Goal: Information Seeking & Learning: Learn about a topic

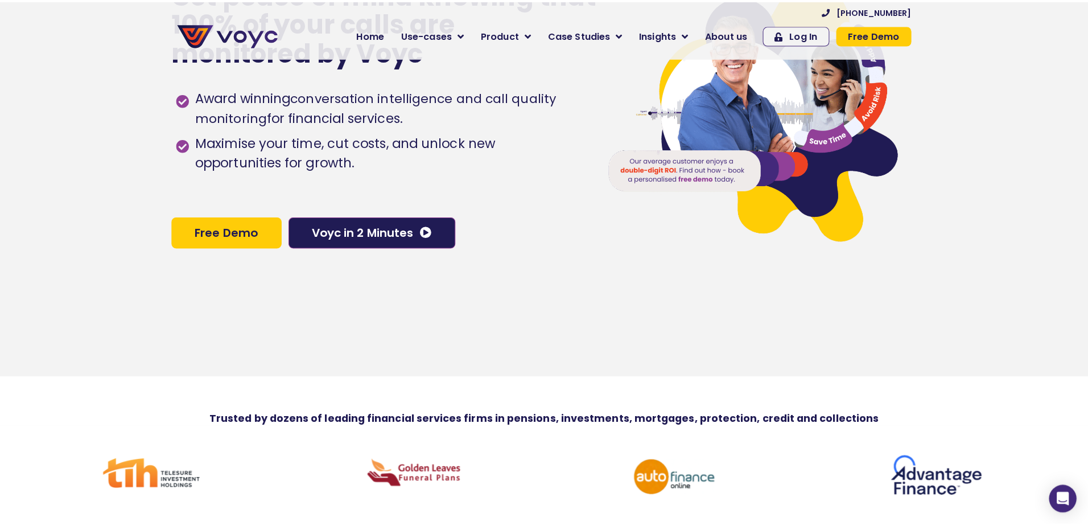
scroll to position [114, 0]
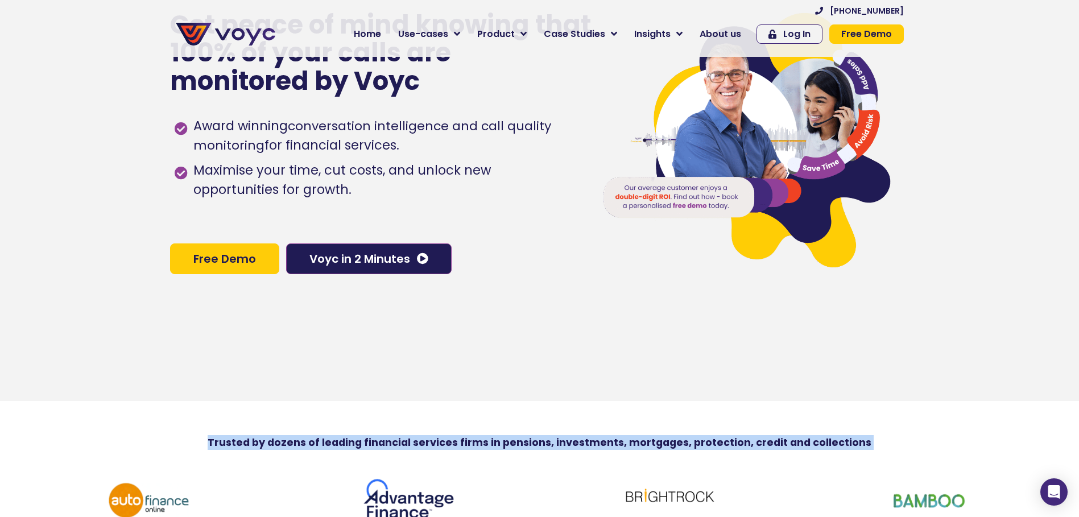
drag, startPoint x: 223, startPoint y: 449, endPoint x: 869, endPoint y: 461, distance: 646.0
copy div "Trusted by dozens of leading financial services firms in pensions, investments,…"
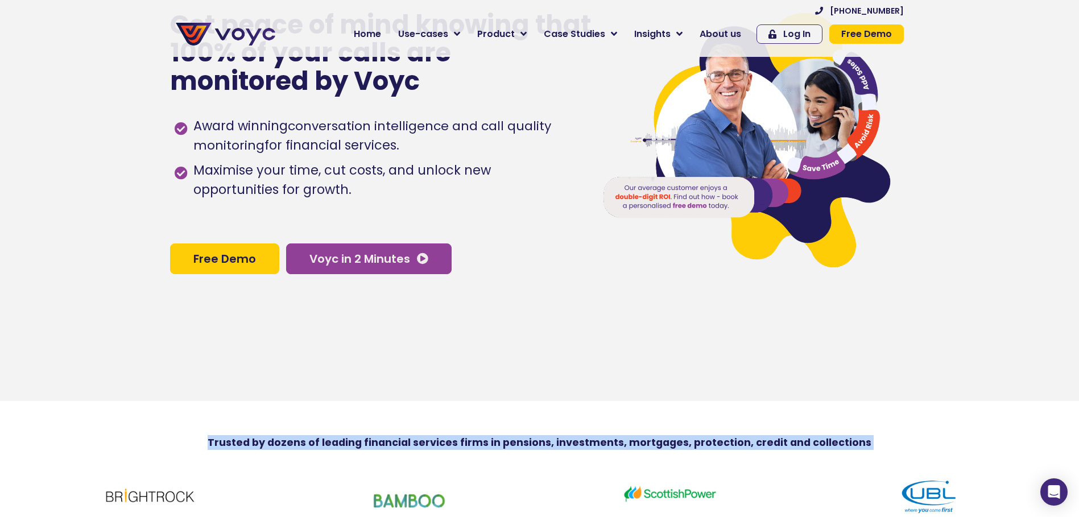
click at [379, 259] on span "Voyc in 2 Minutes" at bounding box center [360, 258] width 101 height 11
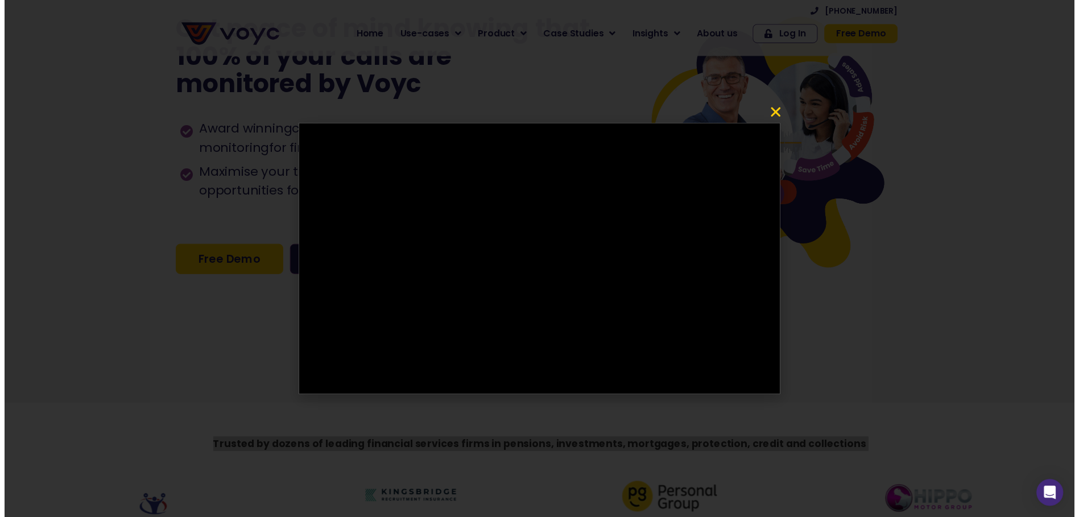
scroll to position [0, 0]
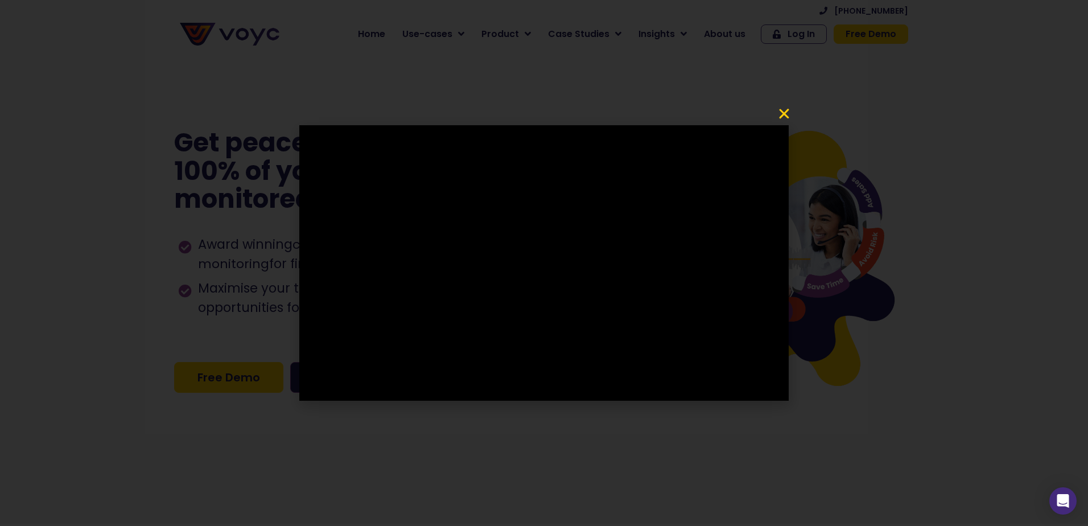
click at [779, 109] on icon "Close" at bounding box center [784, 114] width 14 height 14
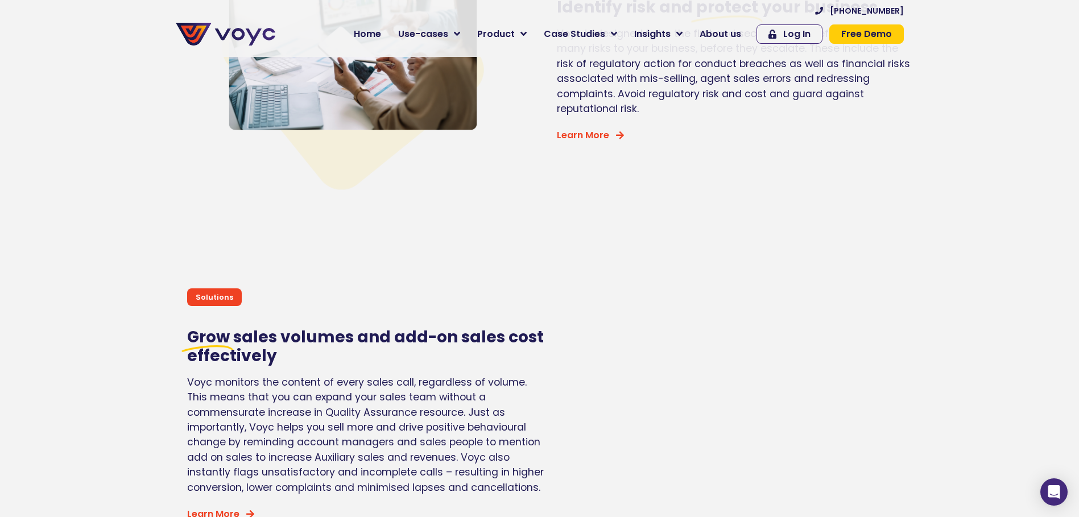
scroll to position [2390, 0]
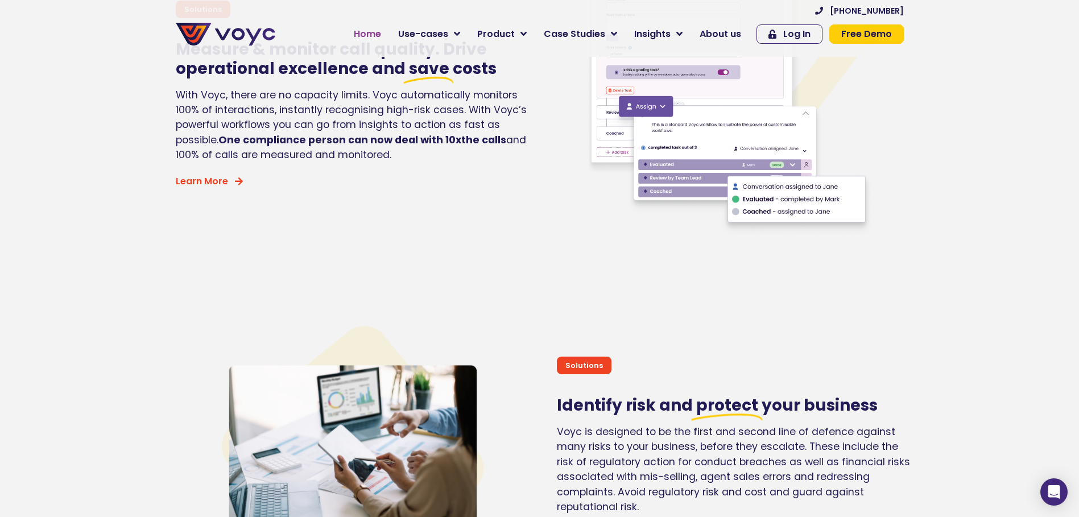
click at [373, 35] on span "Home" at bounding box center [367, 34] width 27 height 14
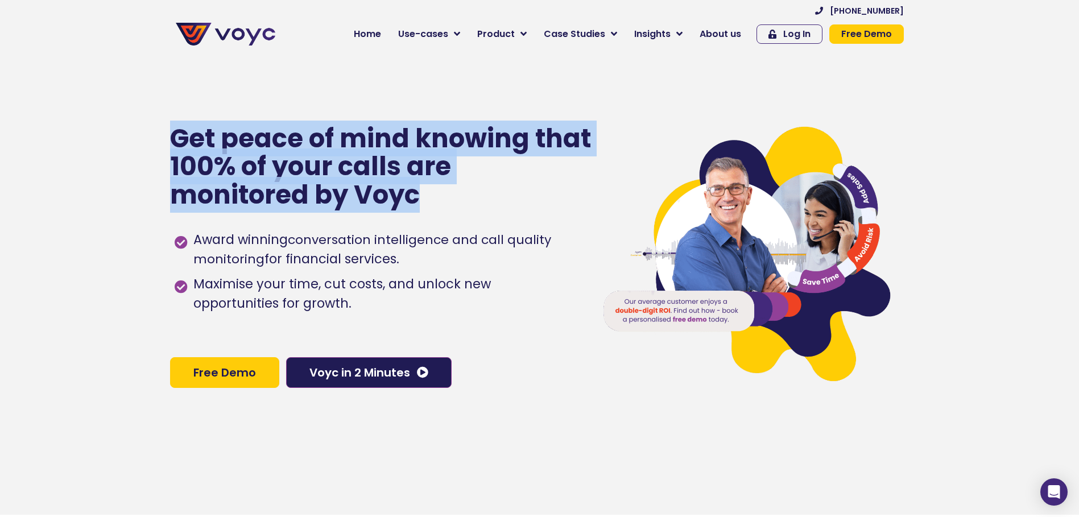
drag, startPoint x: 174, startPoint y: 140, endPoint x: 429, endPoint y: 206, distance: 263.9
click at [429, 206] on p "Get peace of mind knowing that 100% of your calls are monitored by Voyc" at bounding box center [381, 167] width 423 height 85
copy p "Get peace of mind knowing that 100% of your calls are monitored by Voyc"
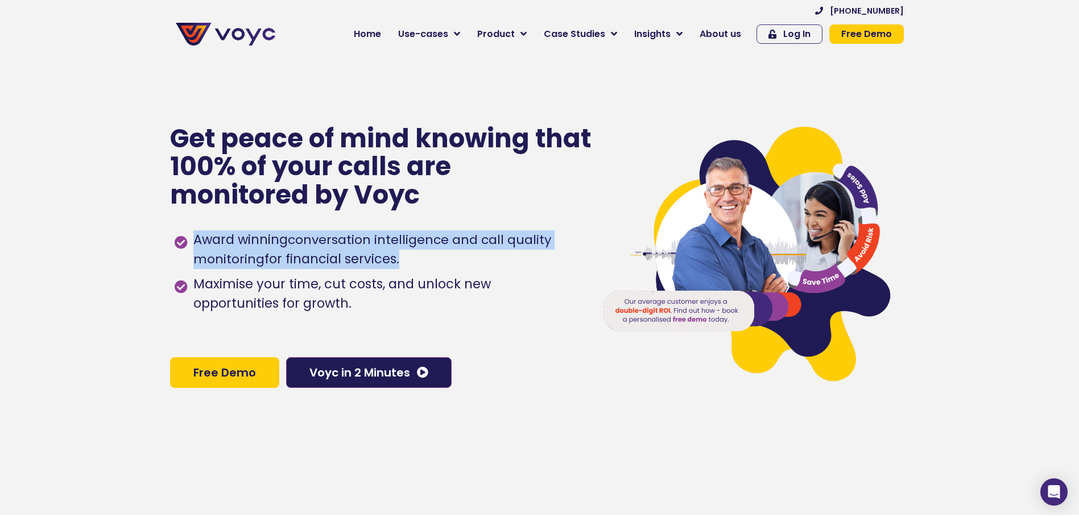
drag, startPoint x: 197, startPoint y: 242, endPoint x: 397, endPoint y: 270, distance: 202.3
click at [397, 269] on span "Award winning conversation intelligence and call quality monitoring for financi…" at bounding box center [385, 249] width 389 height 39
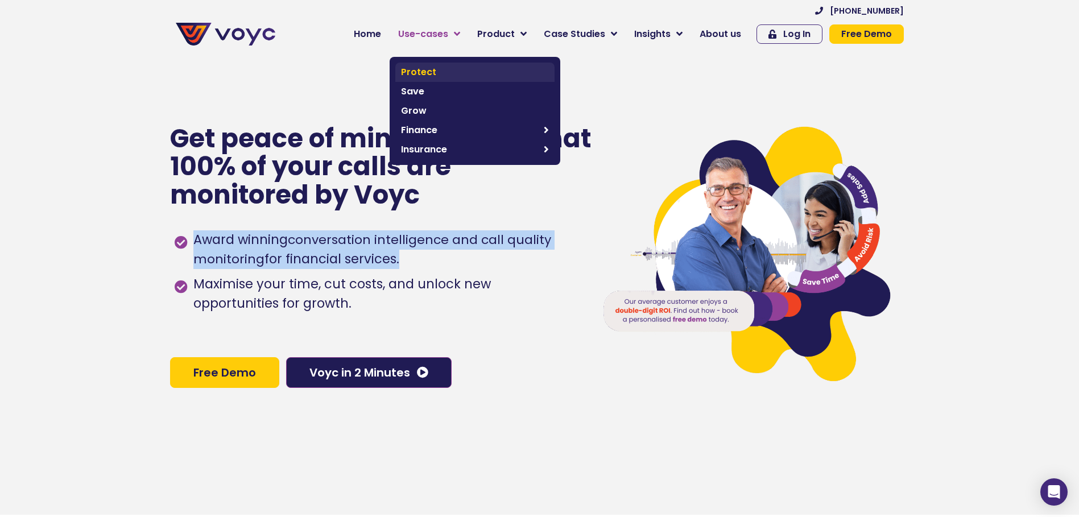
click at [432, 72] on span "Protect" at bounding box center [475, 72] width 148 height 14
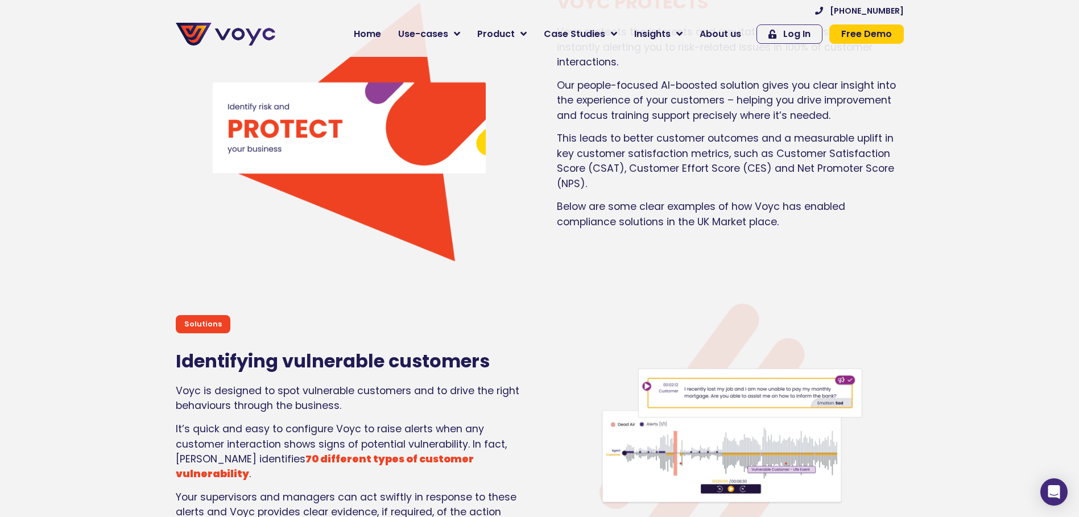
scroll to position [1093, 0]
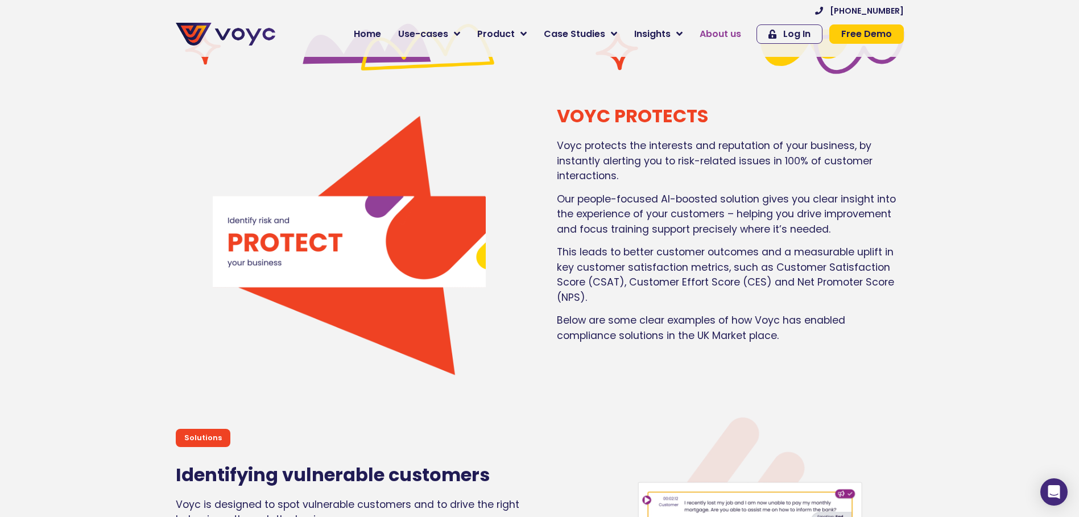
click at [725, 31] on span "About us" at bounding box center [721, 34] width 42 height 14
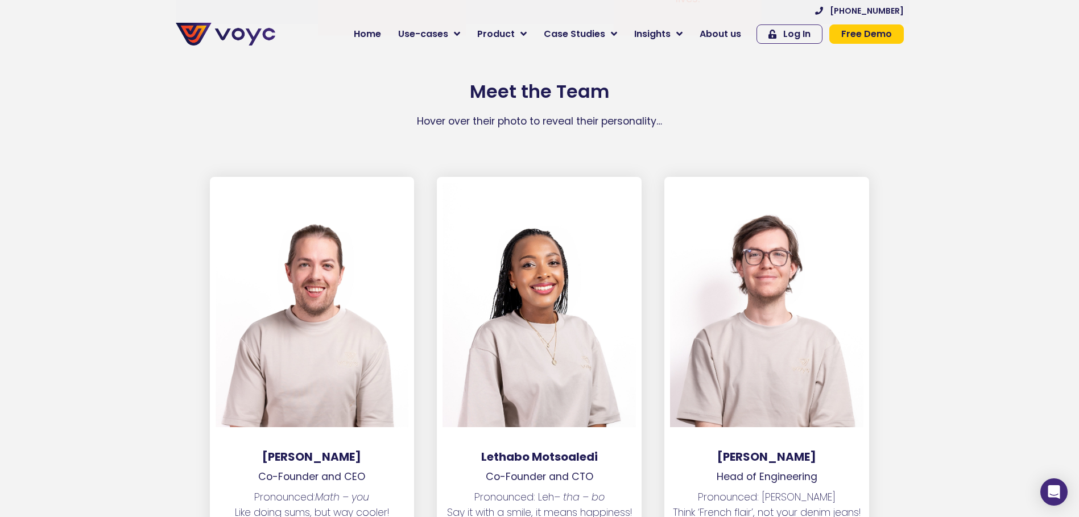
scroll to position [1536, 0]
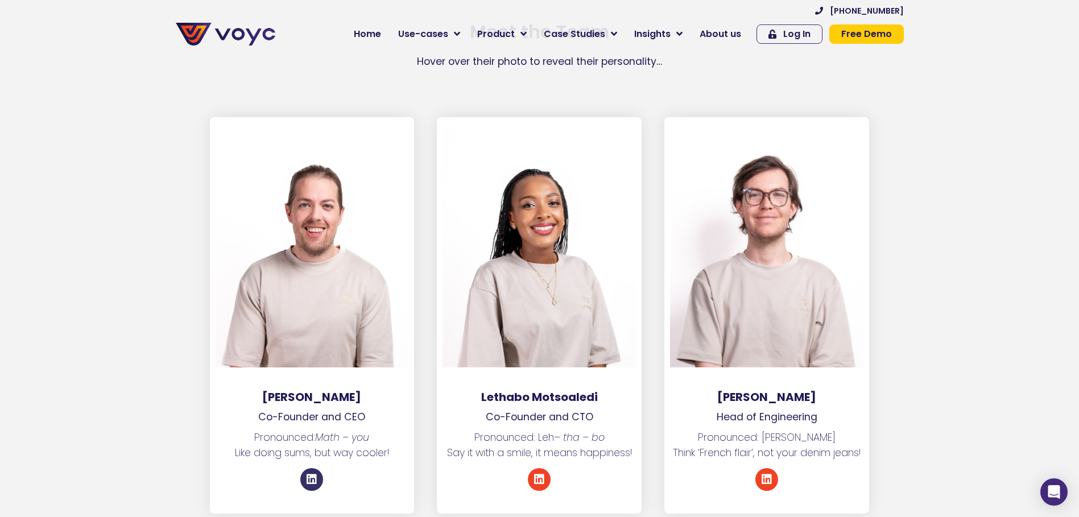
click at [311, 474] on icon at bounding box center [311, 479] width 11 height 11
click at [542, 474] on icon at bounding box center [539, 479] width 11 height 11
